Goal: Task Accomplishment & Management: Use online tool/utility

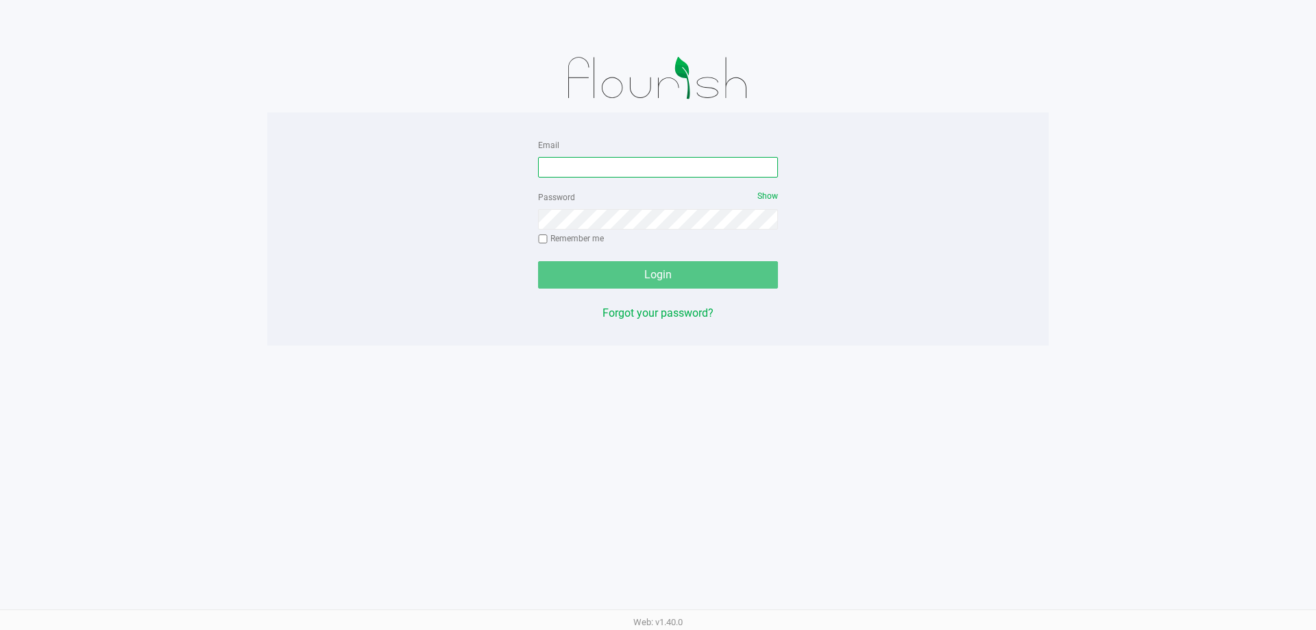
click at [674, 167] on input "Email" at bounding box center [658, 167] width 240 height 21
type input "[EMAIL_ADDRESS][DOMAIN_NAME]"
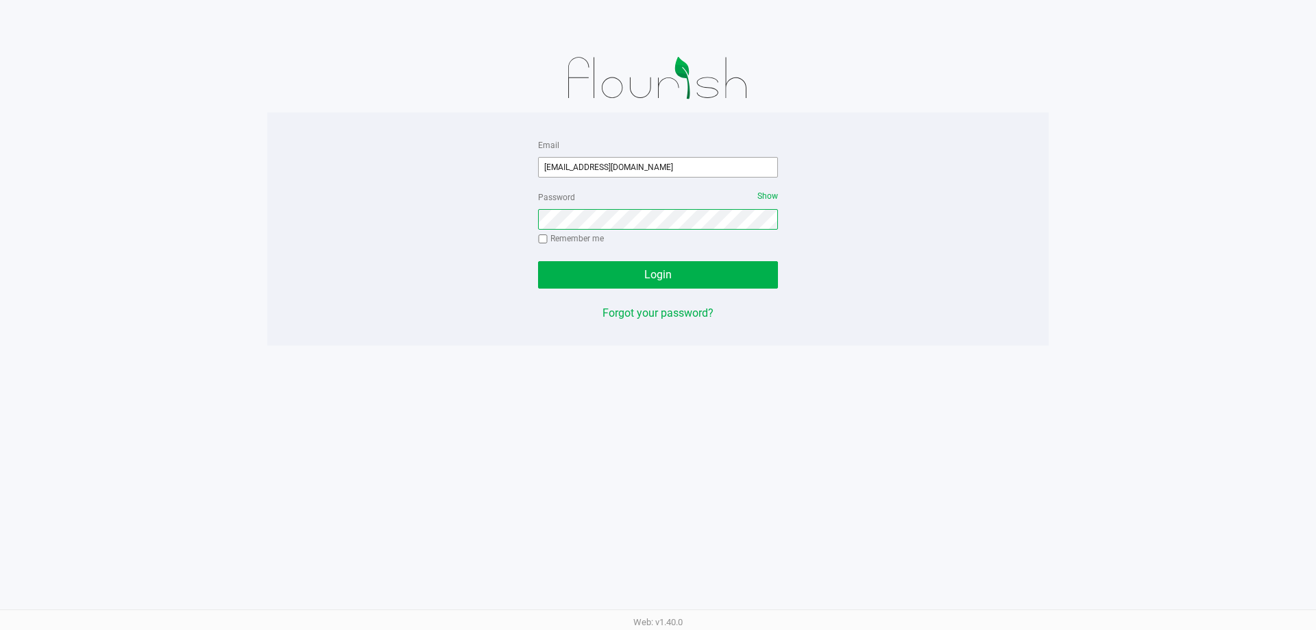
click at [538, 261] on button "Login" at bounding box center [658, 274] width 240 height 27
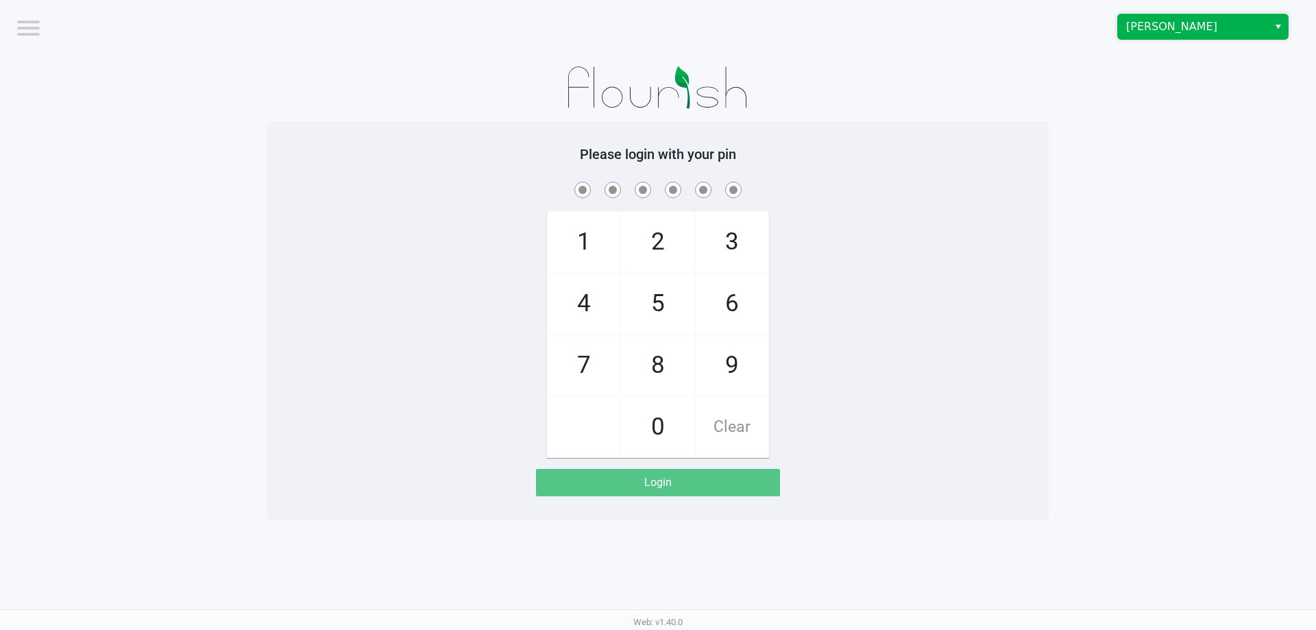
click at [1186, 27] on span "[PERSON_NAME]" at bounding box center [1193, 27] width 134 height 16
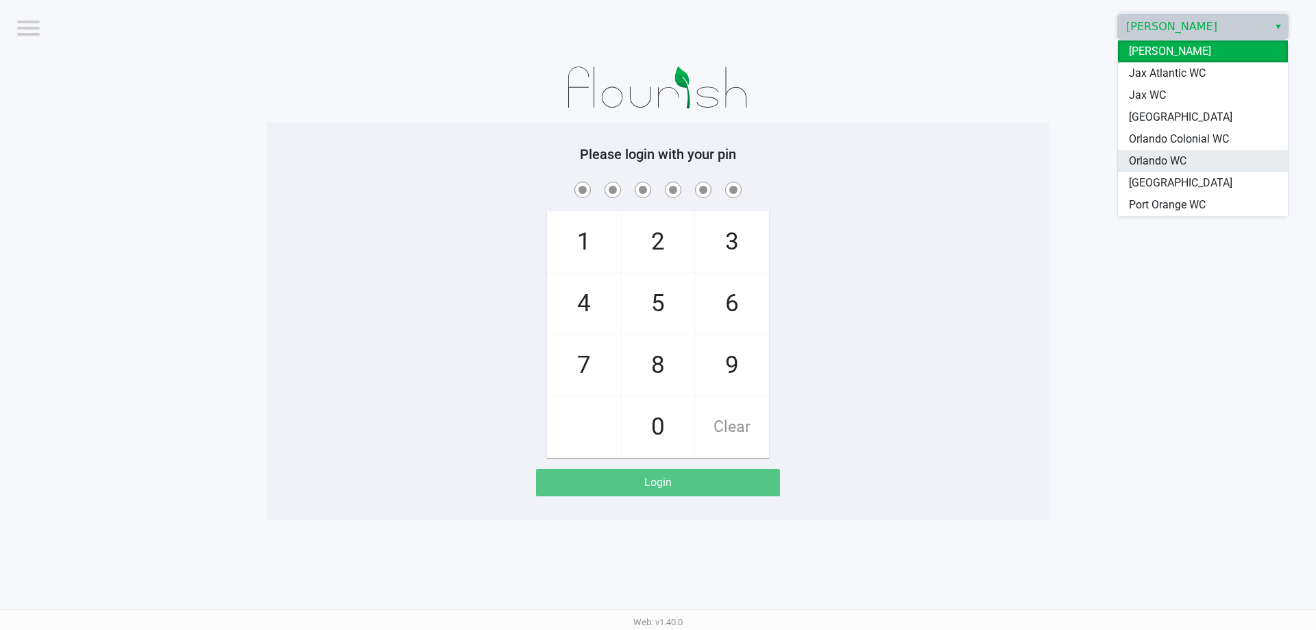
click at [1194, 151] on li "Orlando WC" at bounding box center [1203, 161] width 170 height 22
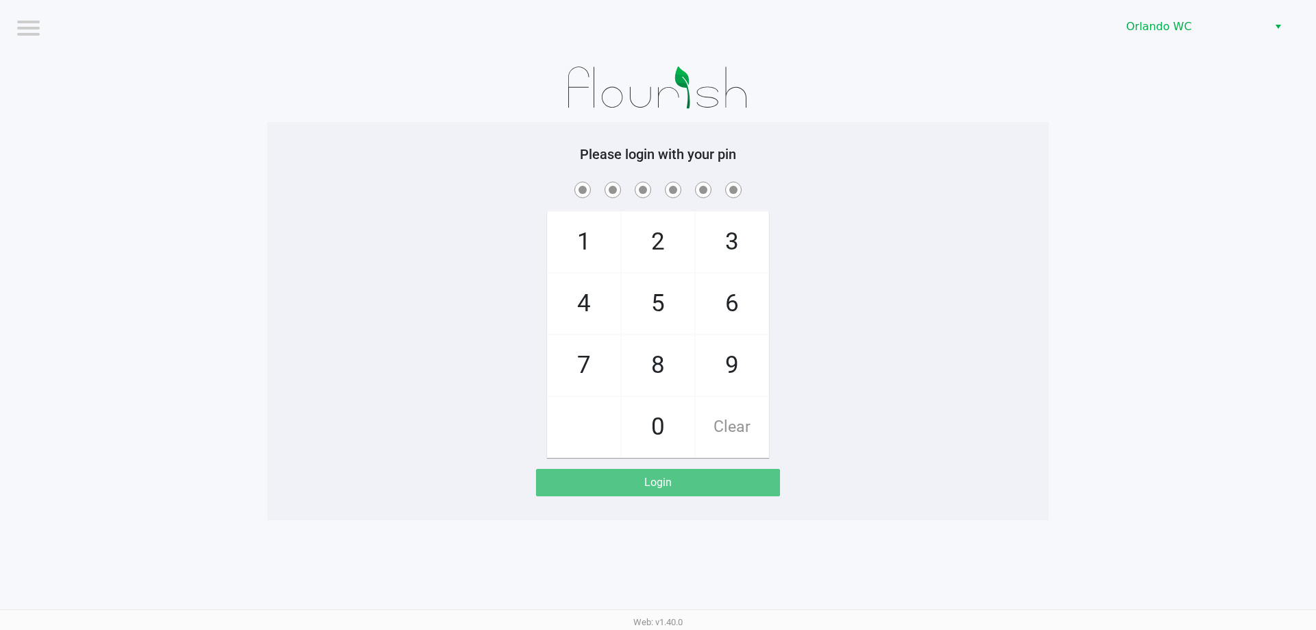
click at [1164, 156] on app-pos-login-wrapper "Logout Orlando WC Please login with your pin 1 4 7 2 5 8 0 3 6 9 Clear Login" at bounding box center [658, 260] width 1316 height 520
checkbox input "true"
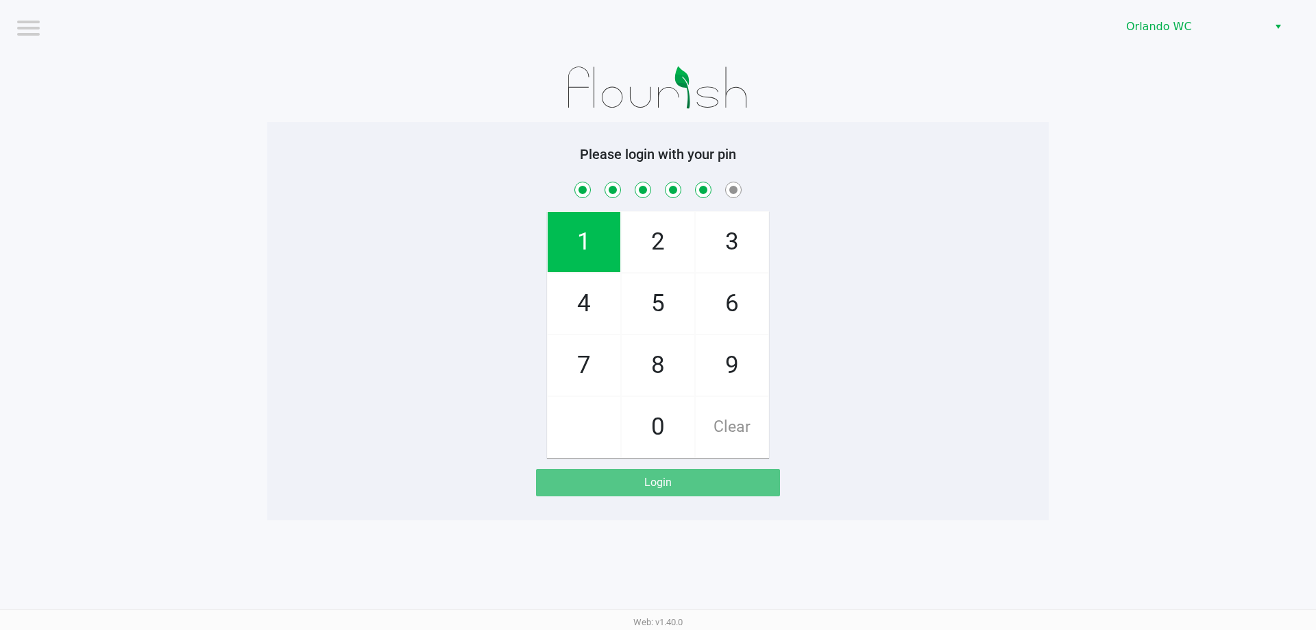
checkbox input "true"
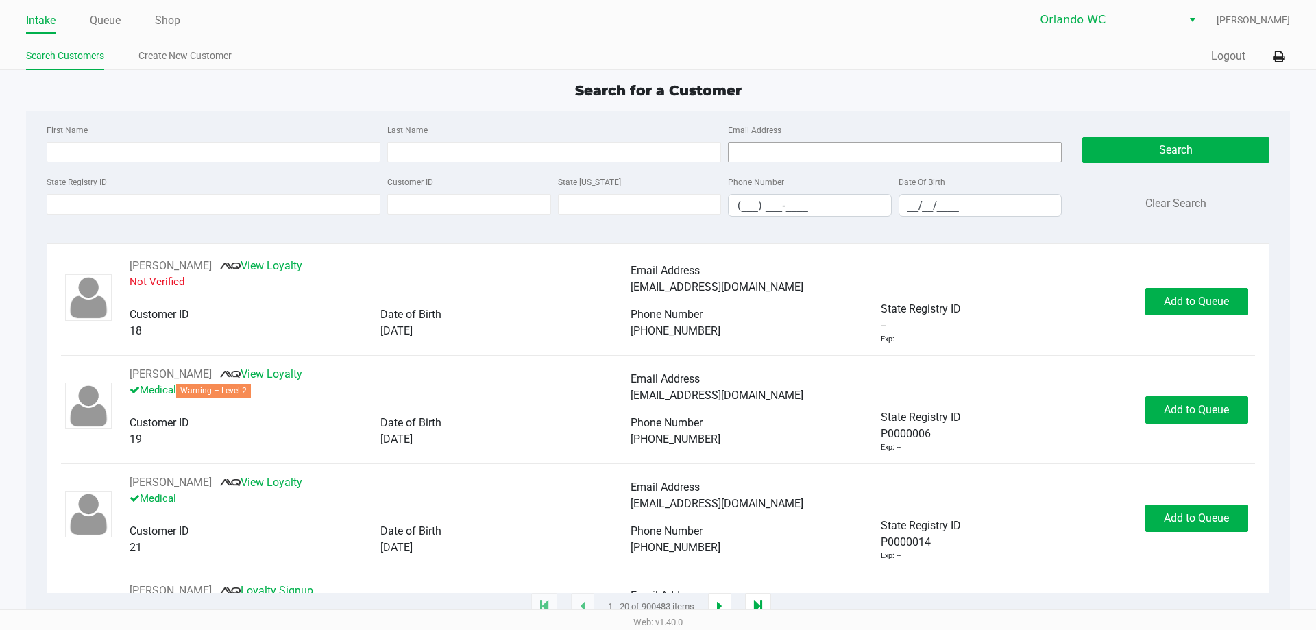
click at [833, 64] on div "Quick Sale Logout" at bounding box center [974, 56] width 632 height 25
click at [172, 24] on link "Shop" at bounding box center [167, 20] width 25 height 19
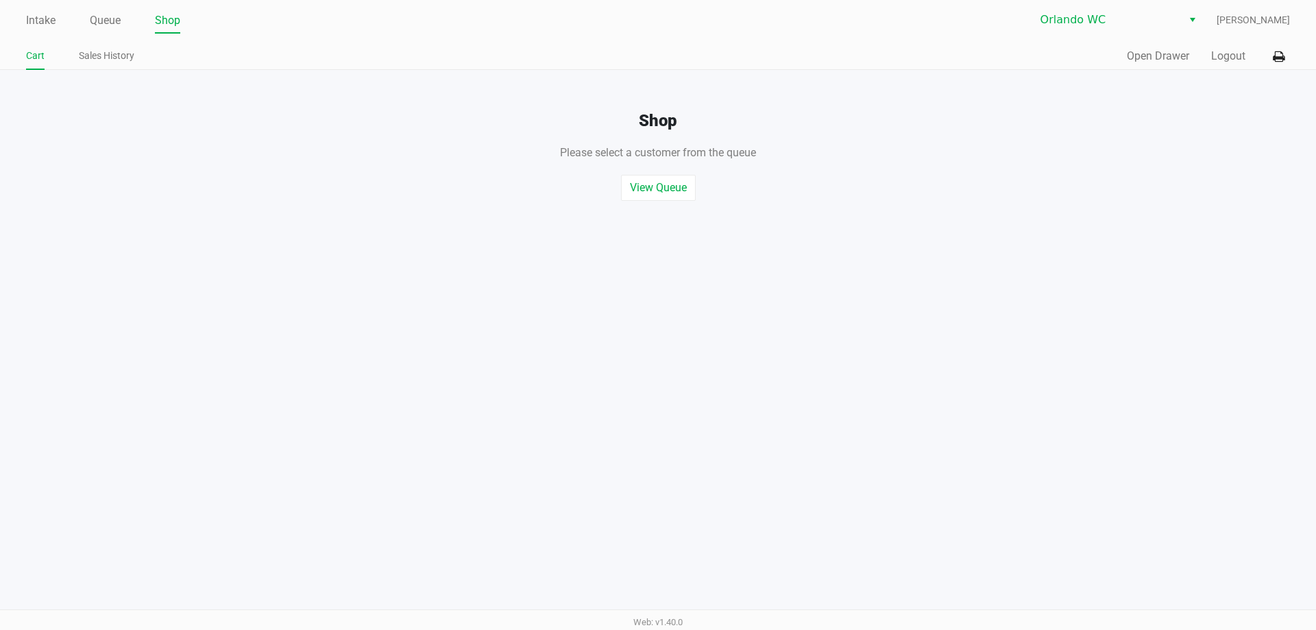
click at [1149, 47] on div "Quick Sale Open Drawer Logout" at bounding box center [974, 56] width 632 height 25
click at [1149, 53] on button "Open Drawer" at bounding box center [1158, 56] width 62 height 16
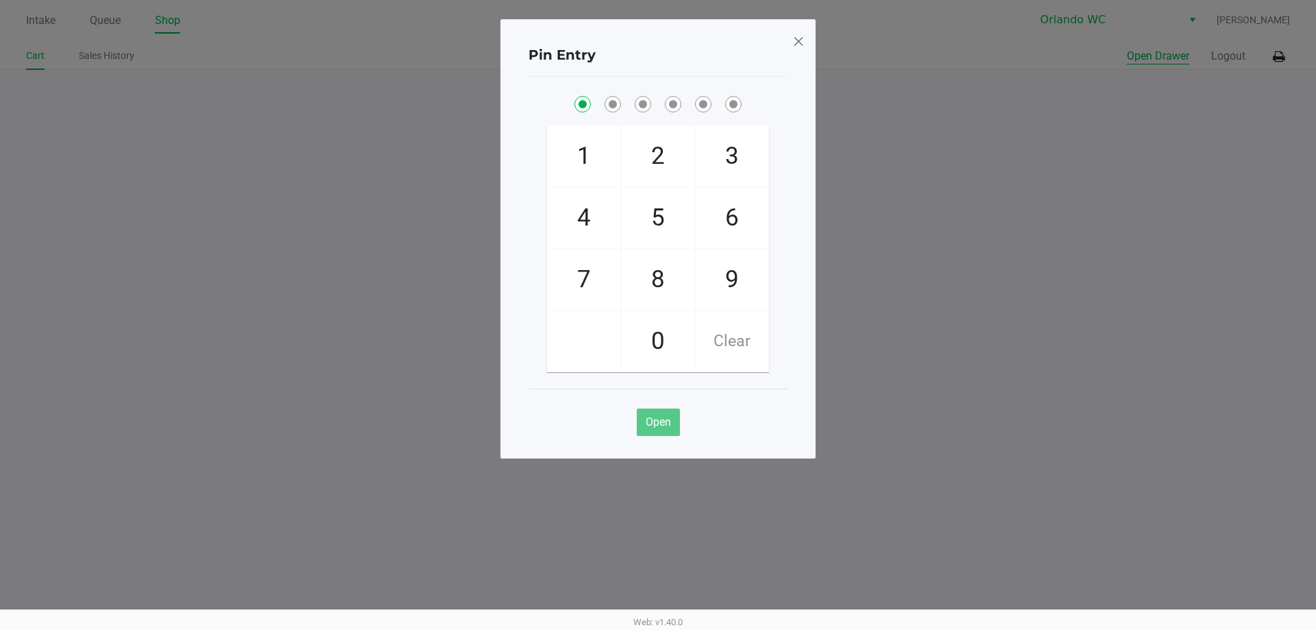
checkbox input "true"
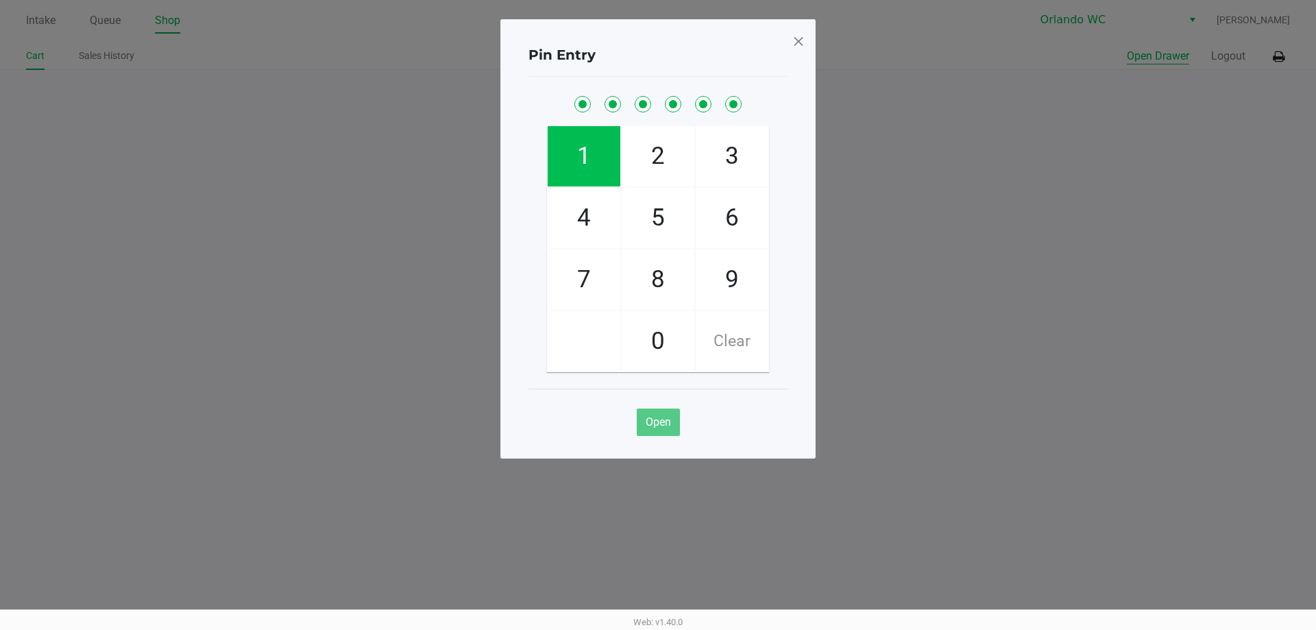
checkbox input "true"
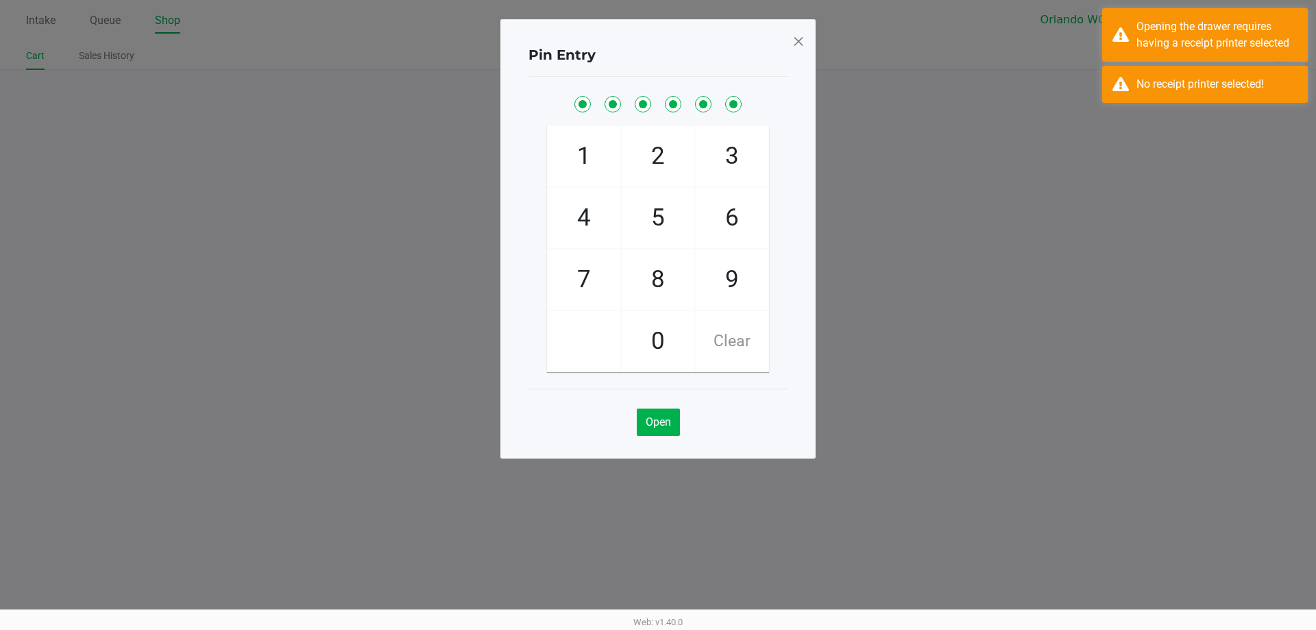
click at [804, 42] on span at bounding box center [798, 41] width 12 height 22
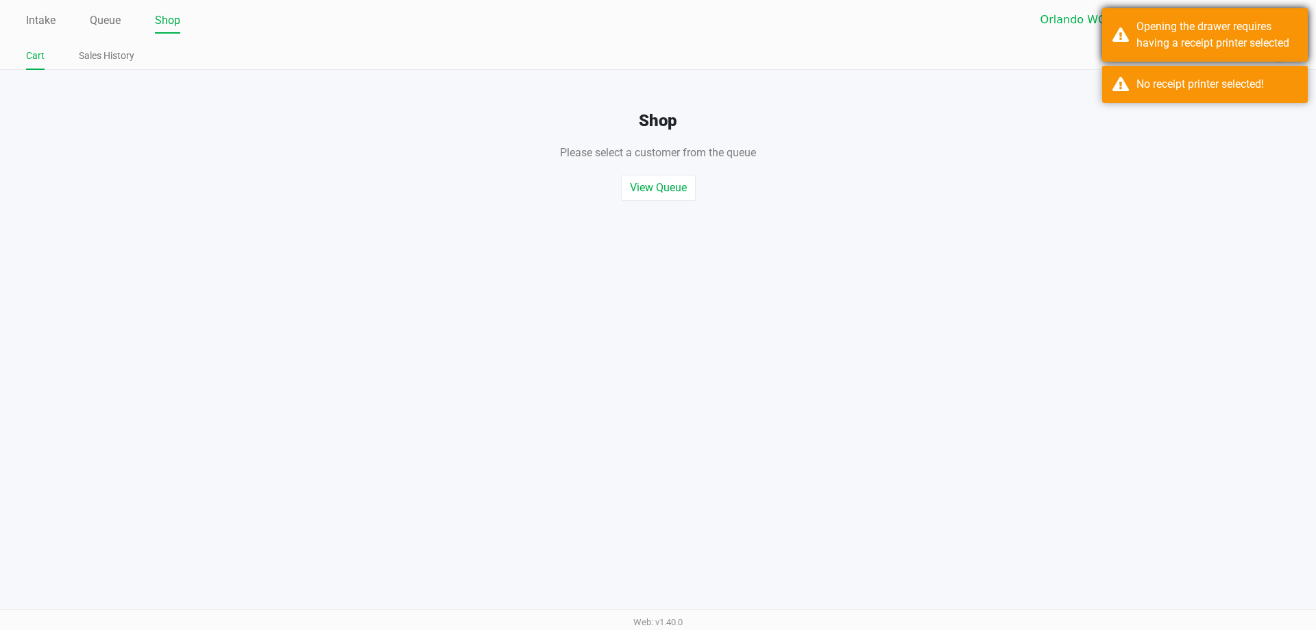
click at [1267, 46] on div "Opening the drawer requires having a receipt printer selected" at bounding box center [1216, 35] width 161 height 33
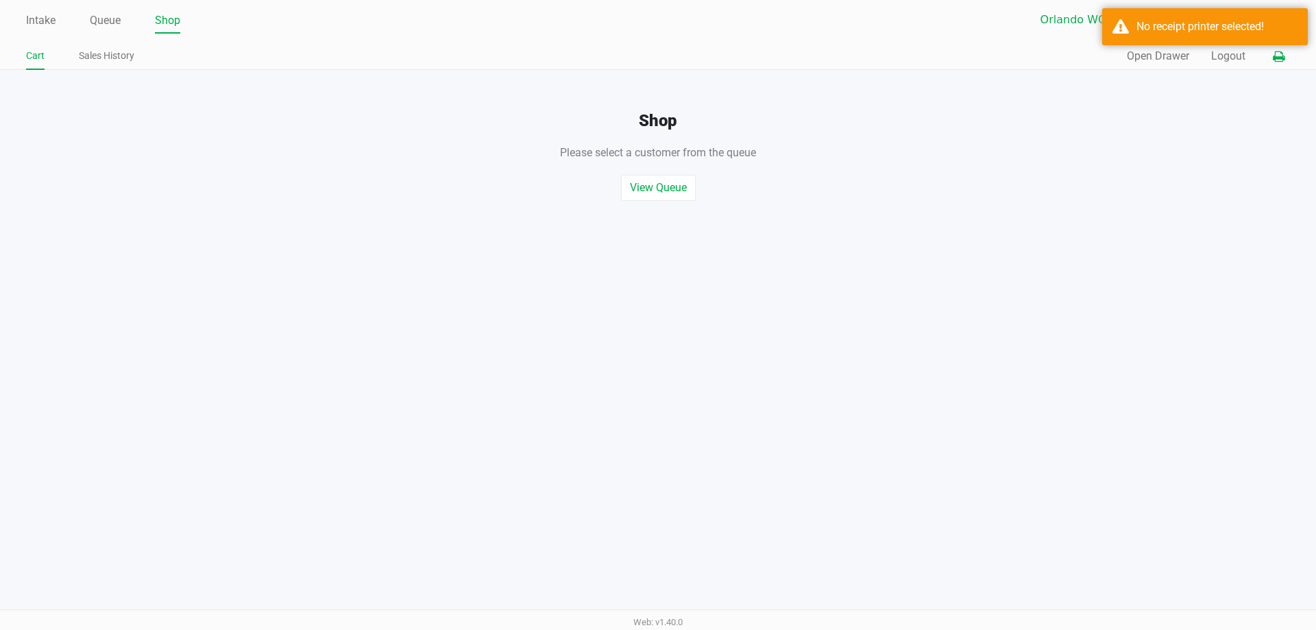
click at [1278, 59] on icon at bounding box center [1279, 57] width 12 height 10
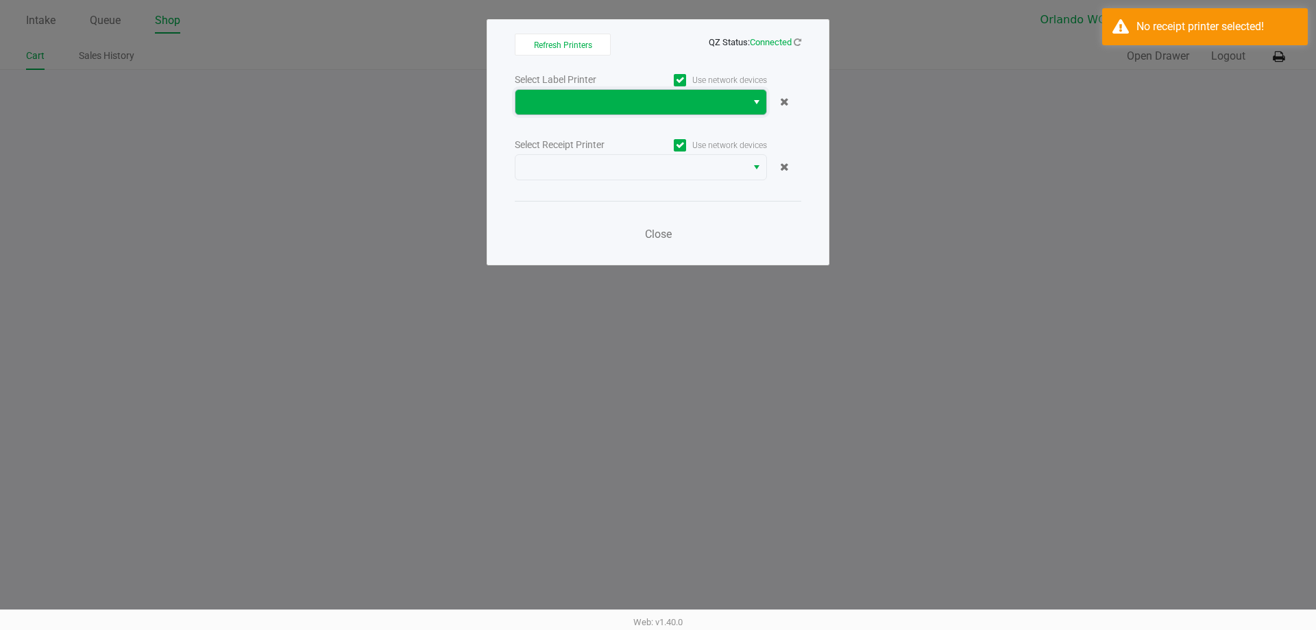
click at [609, 93] on span at bounding box center [630, 102] width 231 height 25
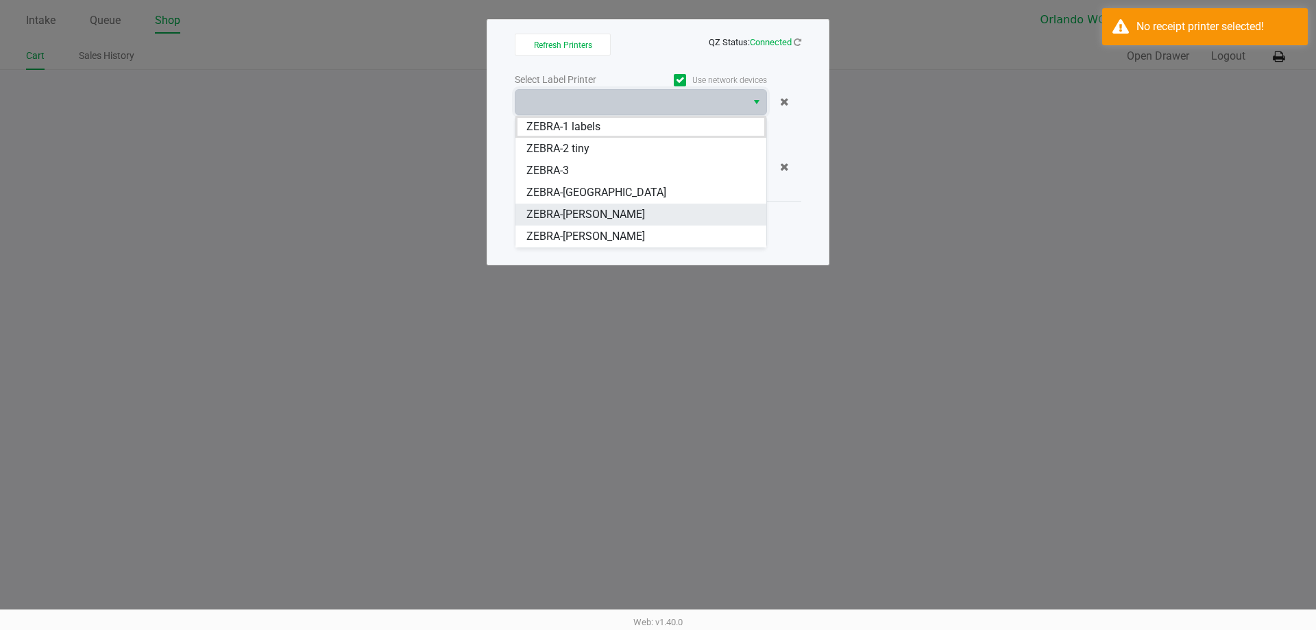
click at [655, 209] on li "ZEBRA-[PERSON_NAME]" at bounding box center [640, 215] width 251 height 22
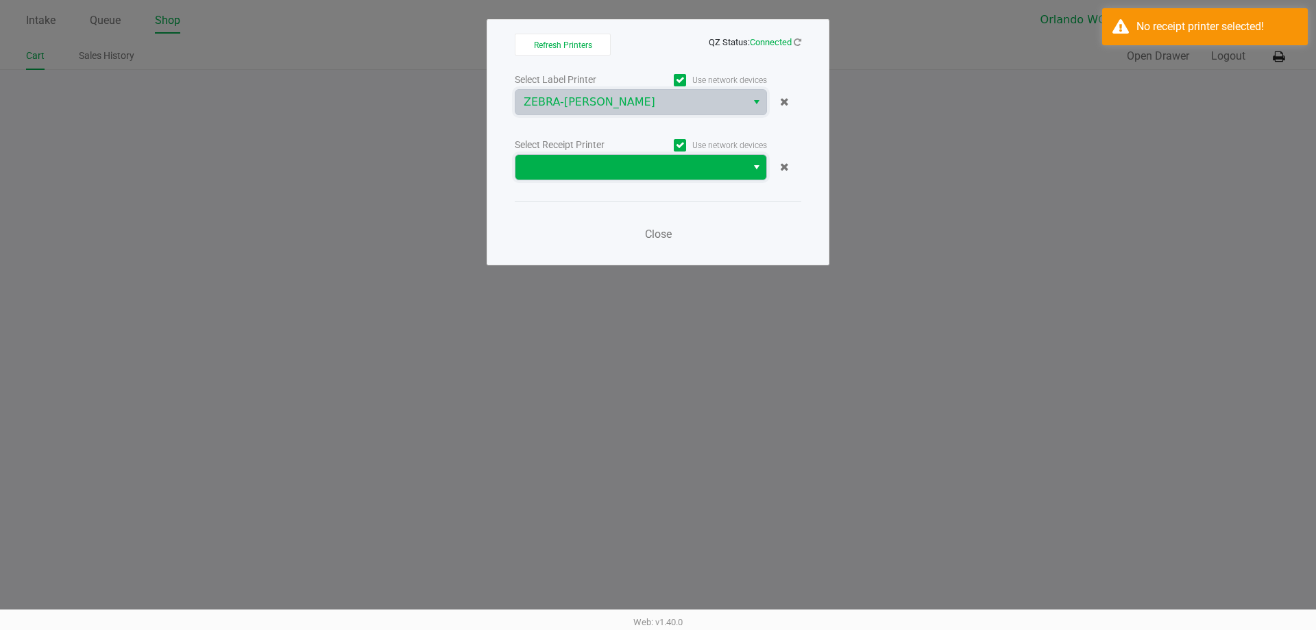
click at [595, 162] on span at bounding box center [631, 167] width 215 height 16
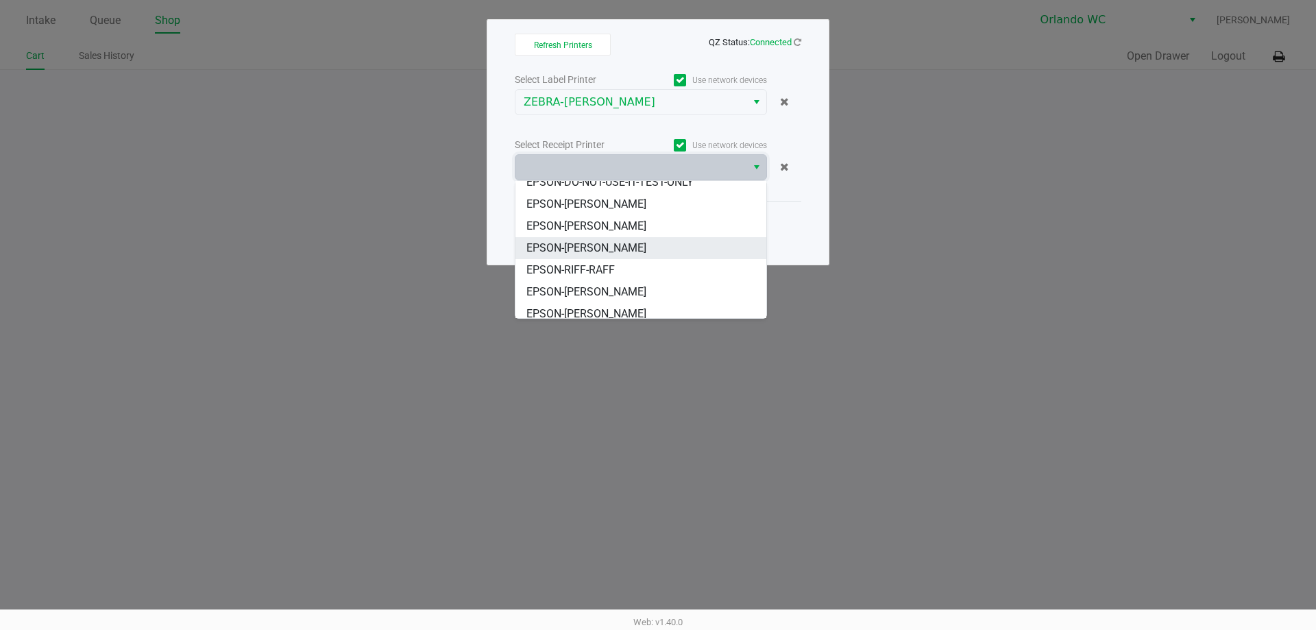
scroll to position [60, 0]
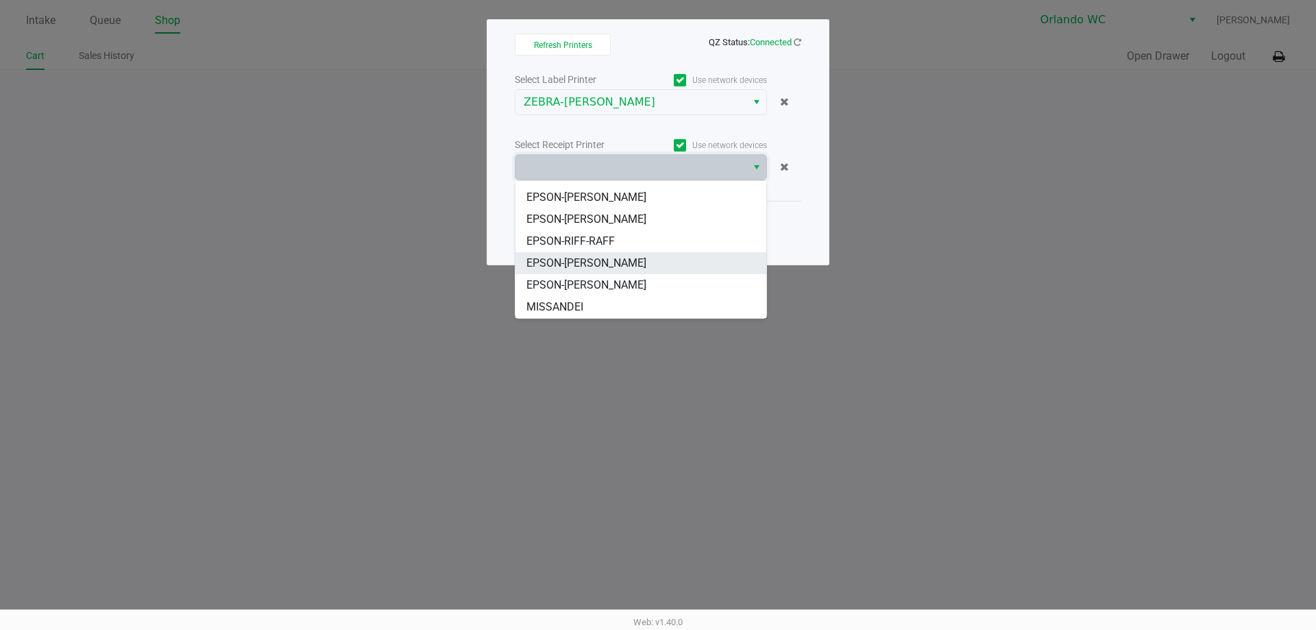
click at [641, 263] on span "EPSON-[PERSON_NAME]" at bounding box center [586, 263] width 120 height 16
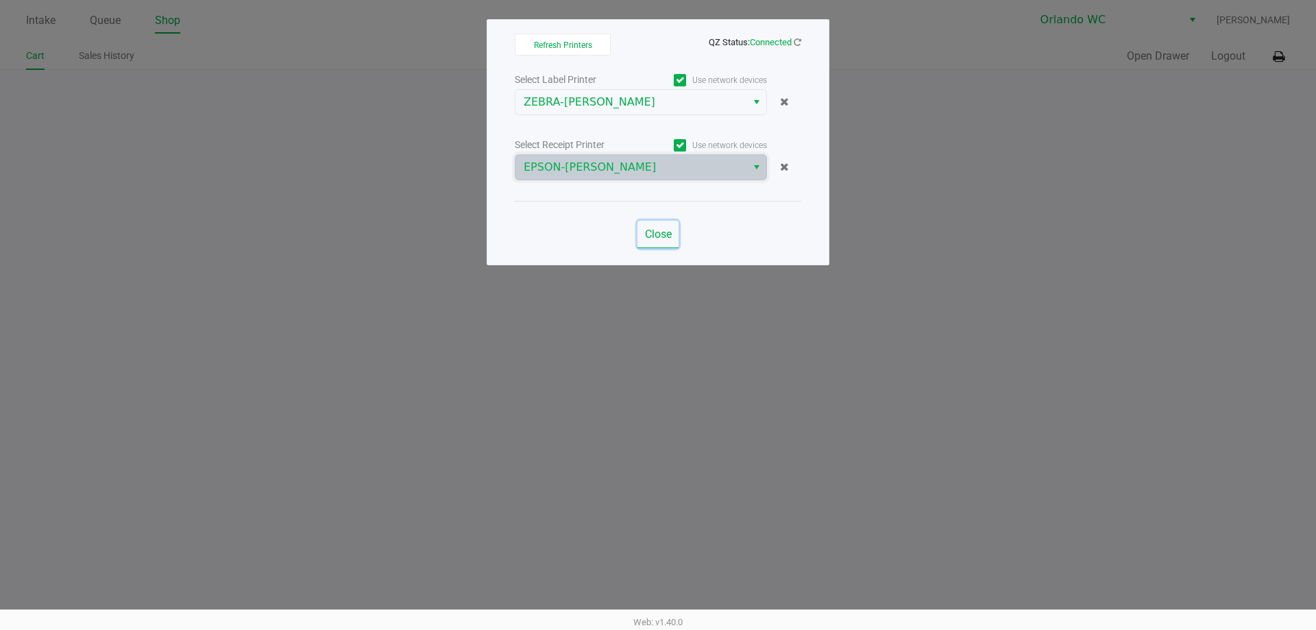
click at [659, 239] on span "Close" at bounding box center [658, 234] width 27 height 13
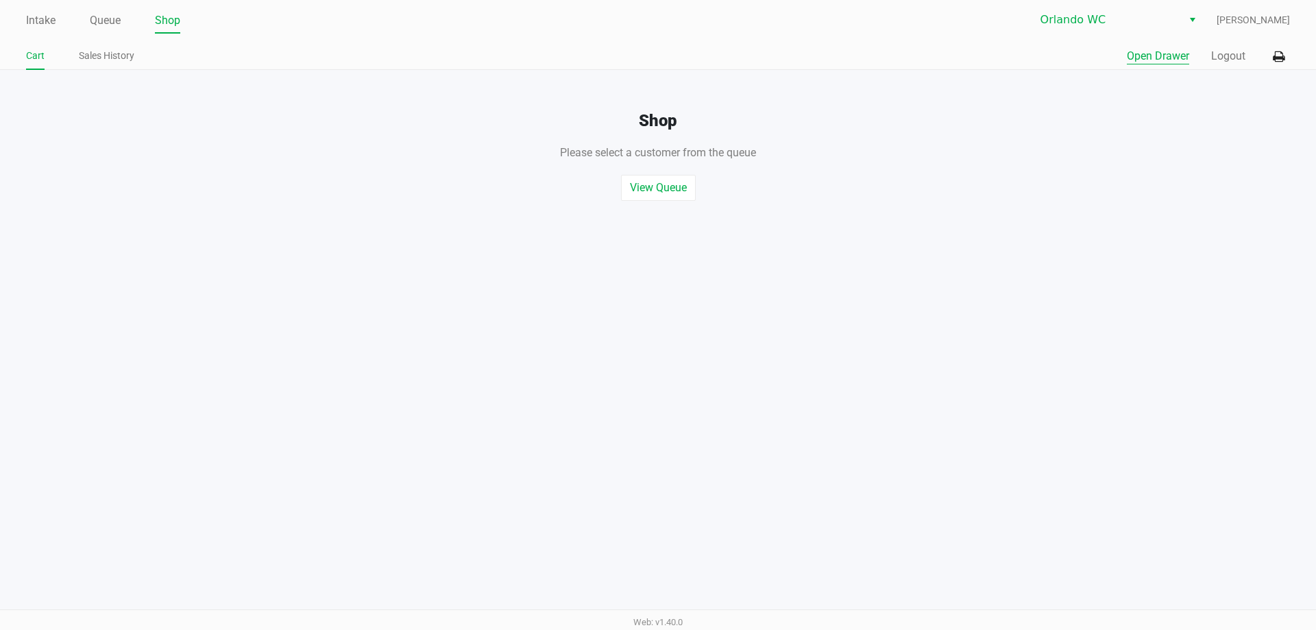
click at [1167, 51] on button "Open Drawer" at bounding box center [1158, 56] width 62 height 16
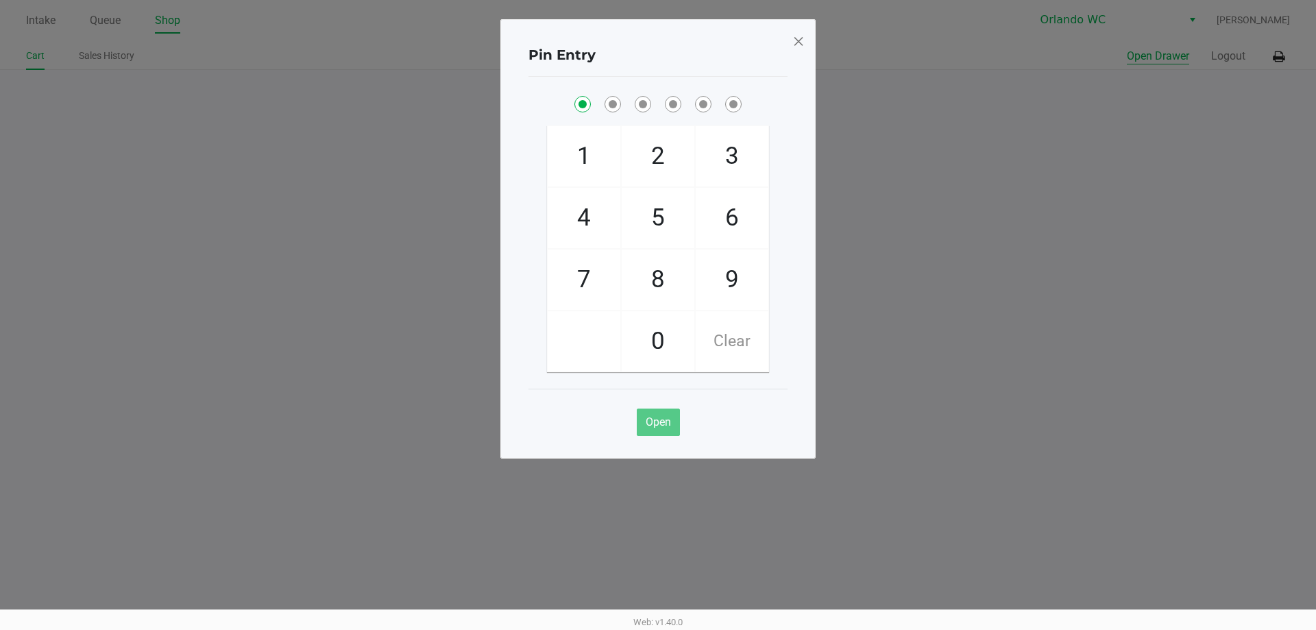
checkbox input "true"
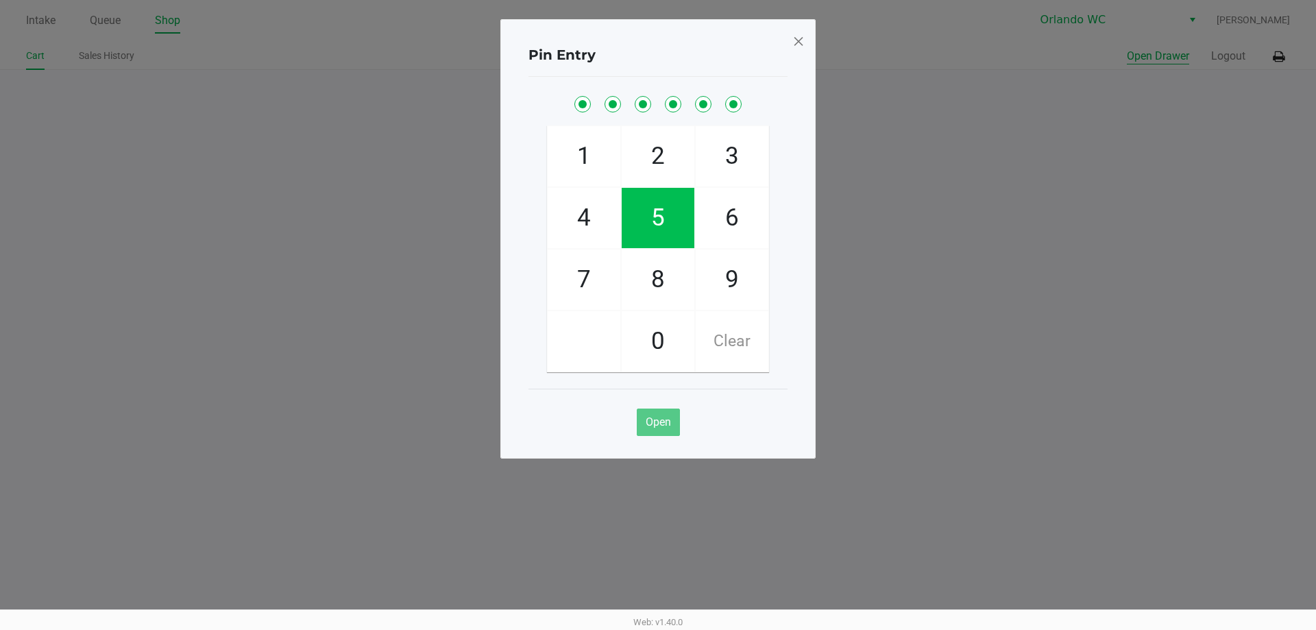
checkbox input "true"
click at [793, 37] on span at bounding box center [798, 41] width 12 height 22
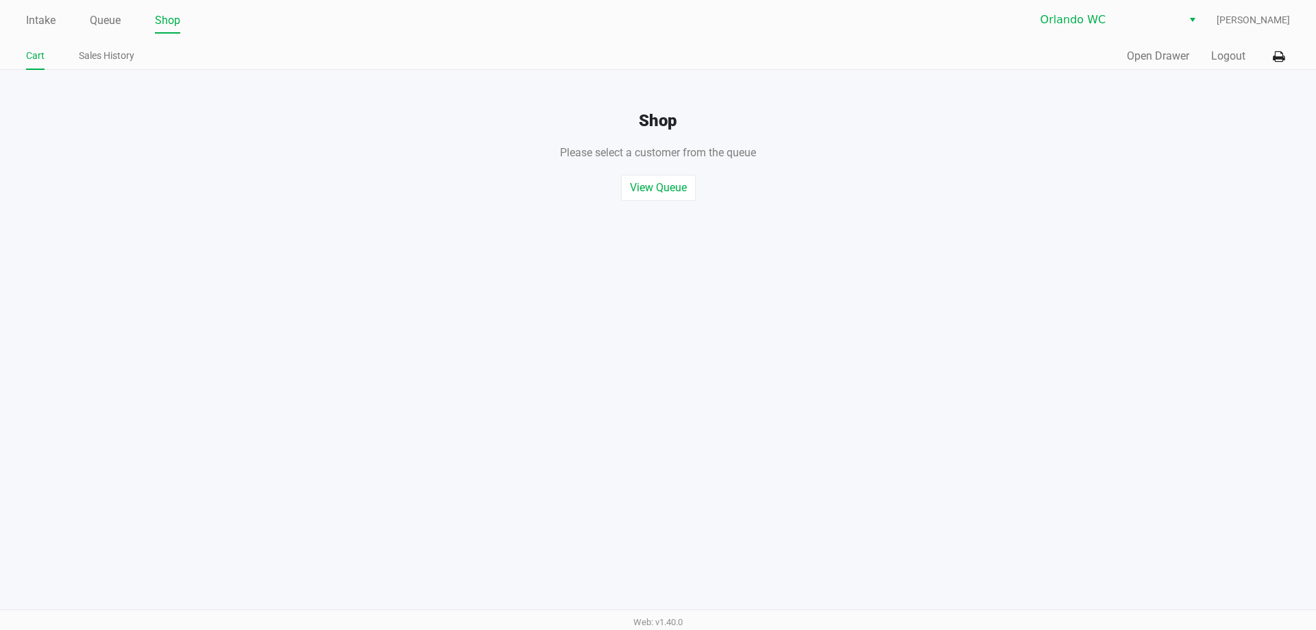
click at [1208, 57] on div "Quick Sale Open Drawer Logout" at bounding box center [974, 56] width 632 height 25
click at [1232, 56] on button "Logout" at bounding box center [1228, 56] width 34 height 16
